Goal: Task Accomplishment & Management: Manage account settings

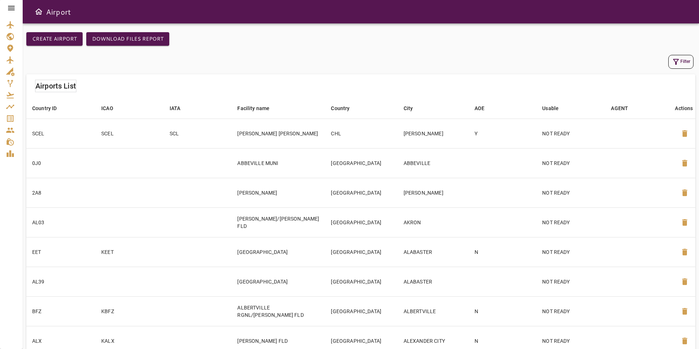
click at [17, 8] on div at bounding box center [11, 8] width 23 height 16
click at [12, 6] on icon at bounding box center [11, 8] width 7 height 4
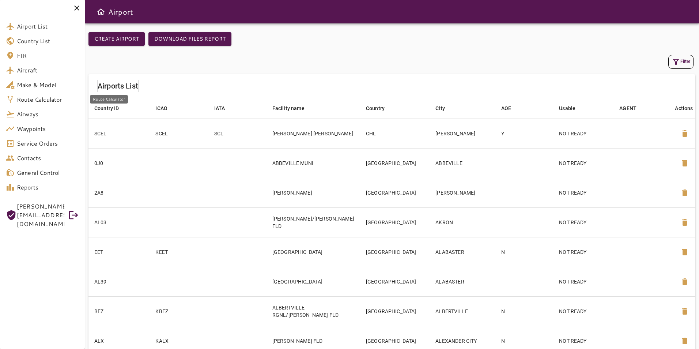
click at [67, 102] on span "Route Calculator" at bounding box center [48, 99] width 62 height 9
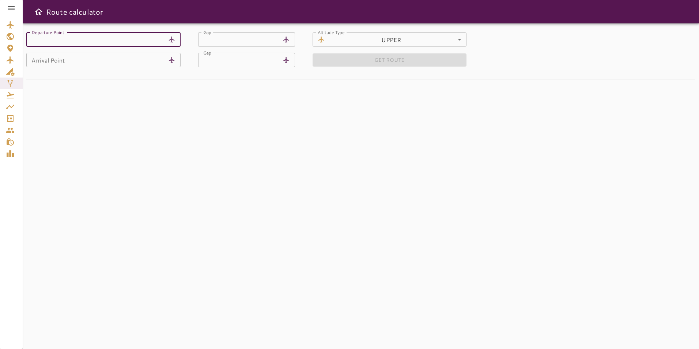
click at [113, 43] on input "Departure Point" at bounding box center [95, 39] width 139 height 15
type input "****"
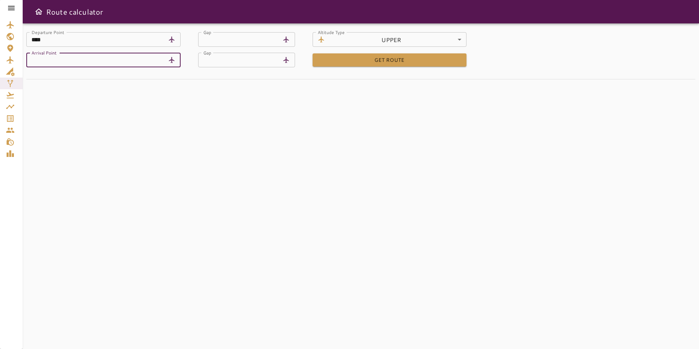
click at [117, 57] on input "Arrival Point" at bounding box center [95, 60] width 139 height 15
type input "****"
click at [190, 120] on div "Departure Point **** Departure Point Airport ******** Airport Gap ** Gap Altitu…" at bounding box center [361, 185] width 677 height 325
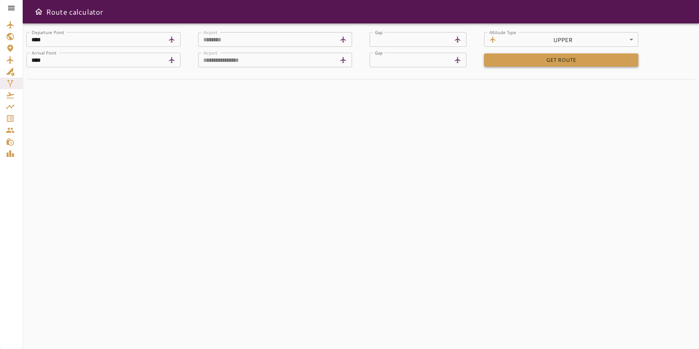
click at [511, 59] on button "GET ROUTE" at bounding box center [561, 60] width 154 height 14
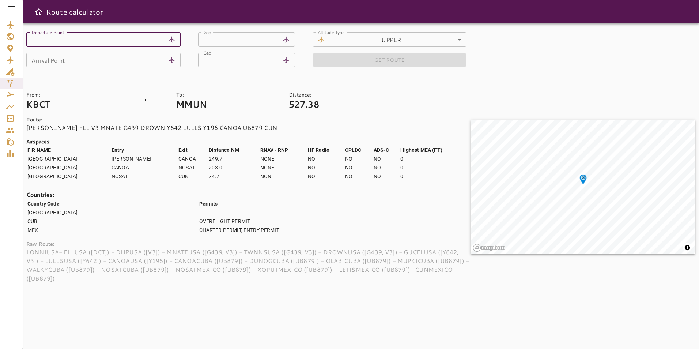
click at [99, 39] on input "Departure Point" at bounding box center [95, 39] width 139 height 15
type input "****"
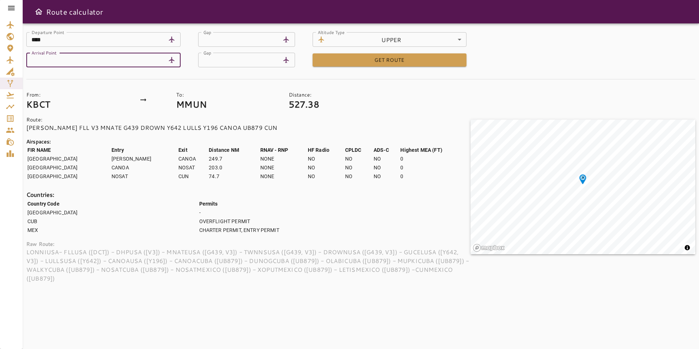
click at [111, 56] on input "Arrival Point" at bounding box center [95, 60] width 139 height 15
type input "****"
click at [180, 77] on form "**********" at bounding box center [360, 157] width 669 height 250
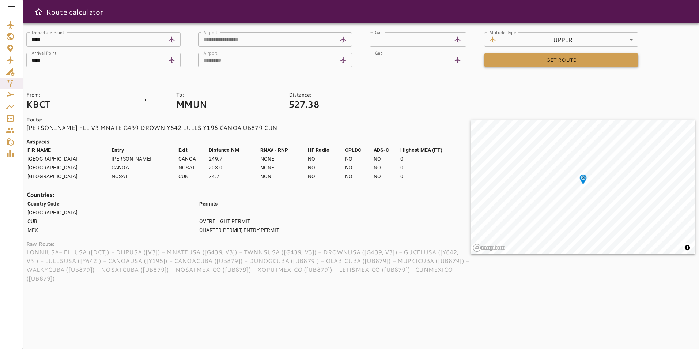
click at [520, 63] on button "GET ROUTE" at bounding box center [561, 60] width 154 height 14
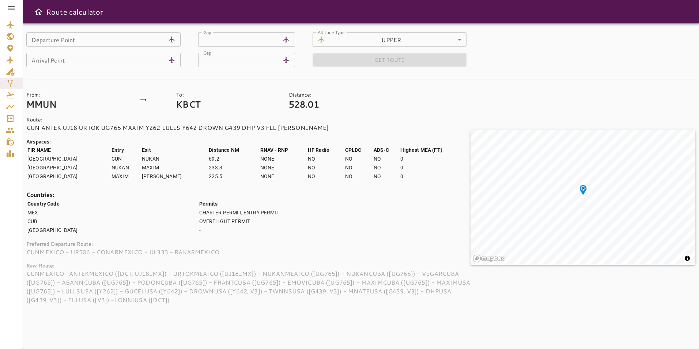
click at [8, 4] on icon at bounding box center [11, 8] width 9 height 9
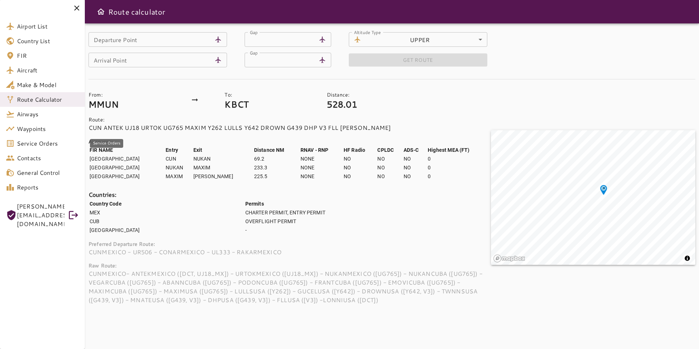
click at [53, 145] on span "Service Orders" at bounding box center [48, 143] width 62 height 9
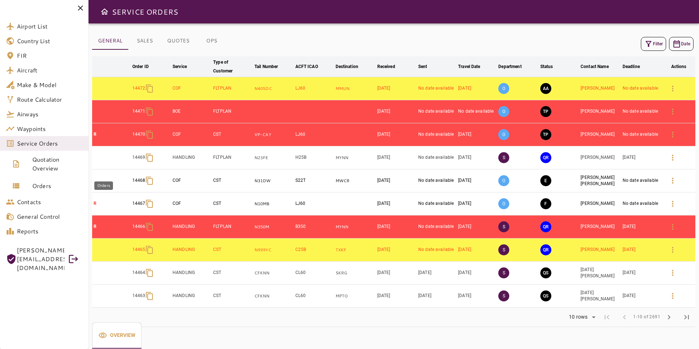
click at [61, 191] on link "Orders" at bounding box center [44, 186] width 88 height 18
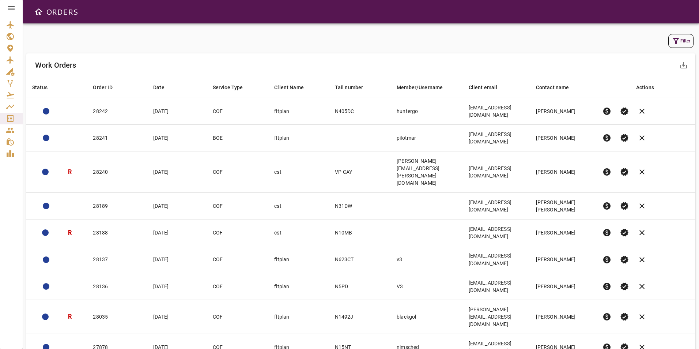
click at [11, 12] on icon at bounding box center [11, 8] width 9 height 9
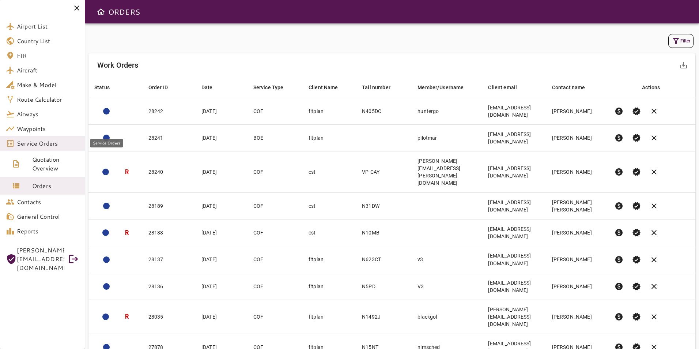
click at [52, 148] on link "Service Orders" at bounding box center [42, 143] width 85 height 15
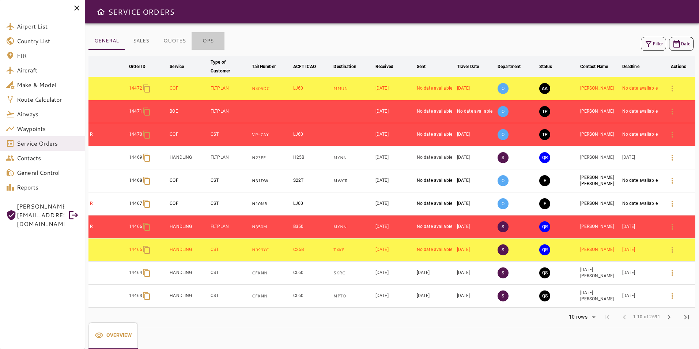
click at [214, 39] on button "OPS" at bounding box center [208, 41] width 33 height 18
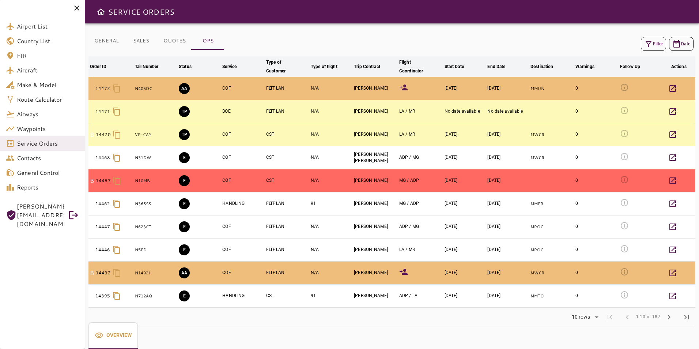
click at [406, 86] on icon at bounding box center [404, 87] width 8 height 6
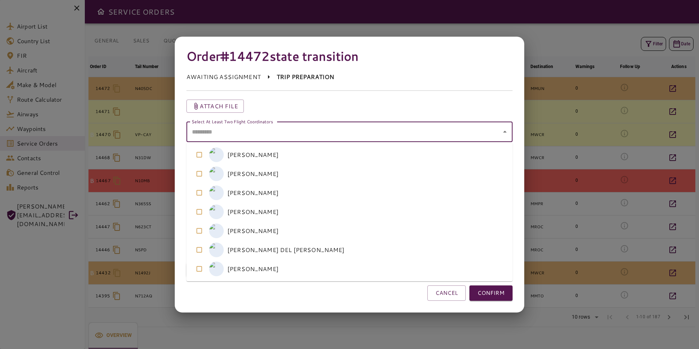
click at [329, 131] on coordinators "Select At Least Two Flight Coordinators" at bounding box center [344, 132] width 309 height 14
click at [271, 174] on coordinators-option-1 "M MICHELLE RAMOS" at bounding box center [349, 173] width 326 height 19
click at [286, 225] on coordinators-option-4 "L LAURA ALONSO" at bounding box center [349, 230] width 326 height 19
click at [492, 295] on button "CONFIRM" at bounding box center [491, 292] width 43 height 15
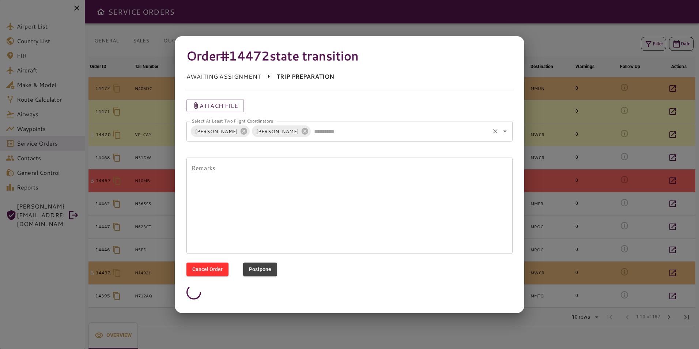
click at [366, 138] on coordinators "Select At Least Two Flight Coordinators" at bounding box center [400, 131] width 177 height 14
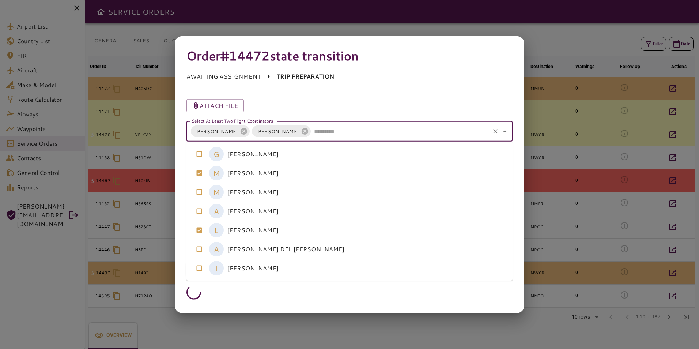
drag, startPoint x: 323, startPoint y: 131, endPoint x: 332, endPoint y: 121, distance: 13.7
click at [323, 130] on coordinators "Select At Least Two Flight Coordinators" at bounding box center [400, 131] width 177 height 14
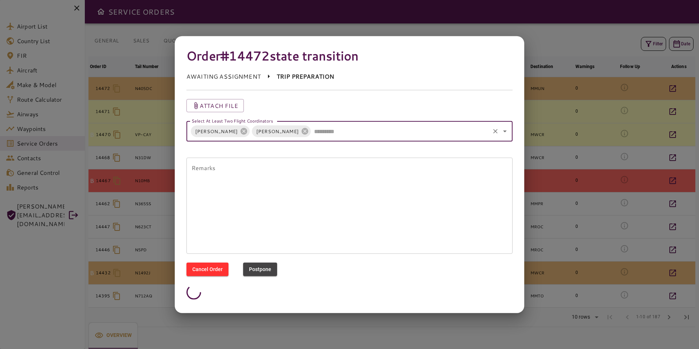
click at [347, 107] on div "Attach file" at bounding box center [349, 105] width 326 height 13
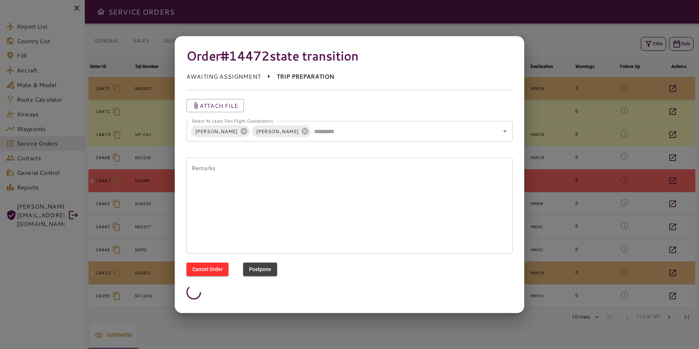
click at [583, 129] on div at bounding box center [349, 174] width 699 height 349
click at [267, 269] on button "Postpone" at bounding box center [260, 270] width 34 height 14
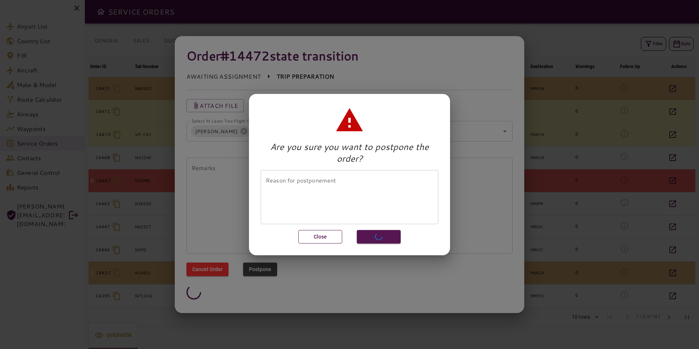
click at [331, 237] on button "Close" at bounding box center [320, 237] width 44 height 14
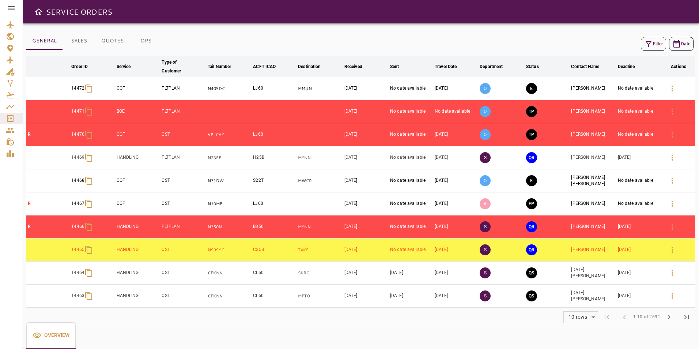
click at [149, 41] on button "OPS" at bounding box center [145, 41] width 33 height 18
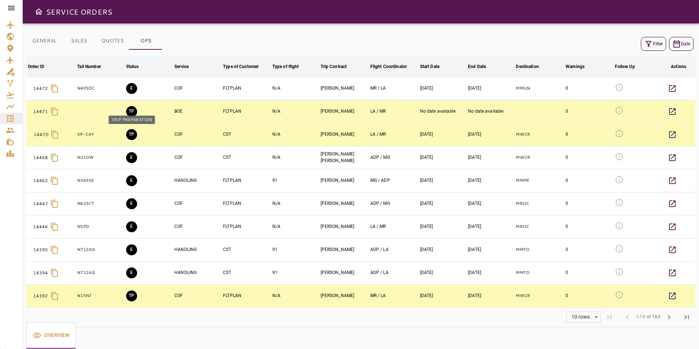
click at [128, 135] on button "TP" at bounding box center [131, 134] width 11 height 11
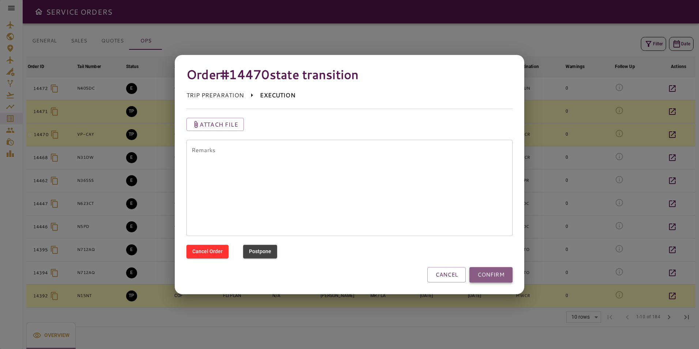
click at [489, 272] on button "CONFIRM" at bounding box center [491, 274] width 43 height 15
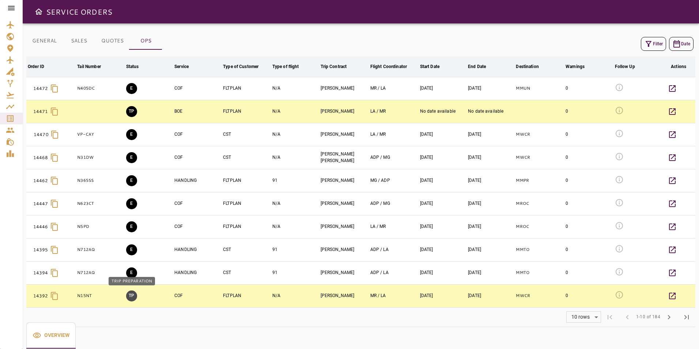
click at [130, 298] on button "TP" at bounding box center [131, 295] width 11 height 11
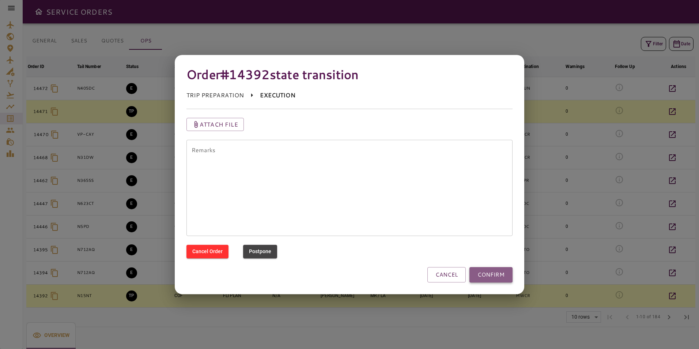
click at [498, 276] on button "CONFIRM" at bounding box center [491, 274] width 43 height 15
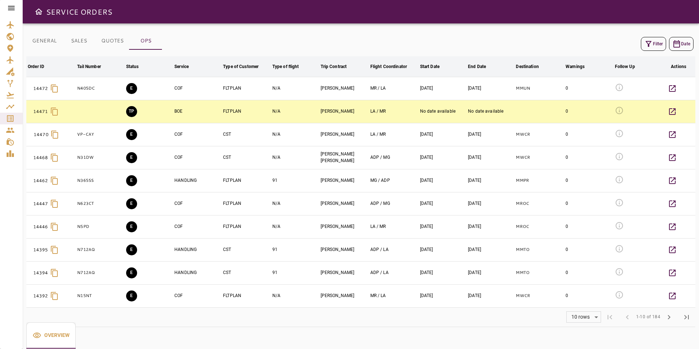
click at [13, 7] on icon at bounding box center [11, 8] width 9 height 9
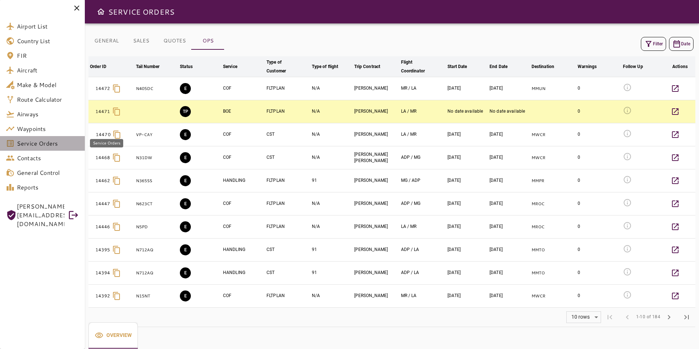
click at [67, 149] on link "Service Orders" at bounding box center [42, 143] width 85 height 15
